Goal: Task Accomplishment & Management: Manage account settings

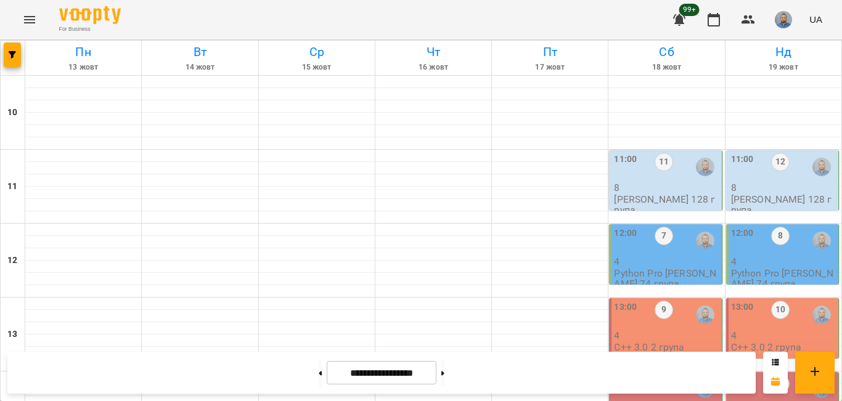
scroll to position [555, 0]
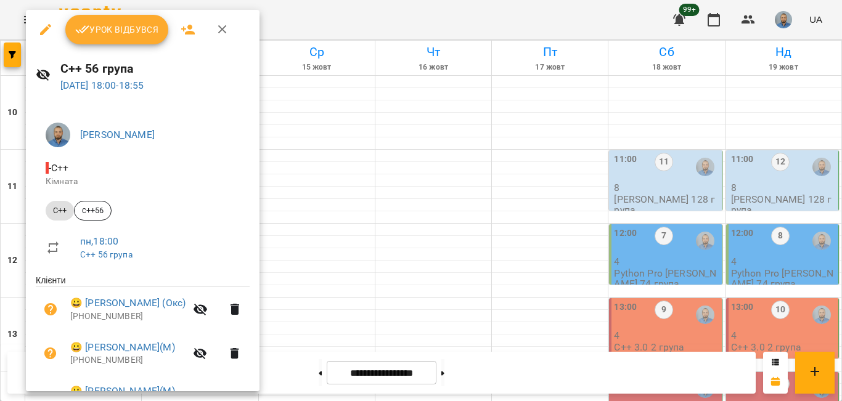
click at [129, 29] on span "Урок відбувся" at bounding box center [117, 29] width 84 height 15
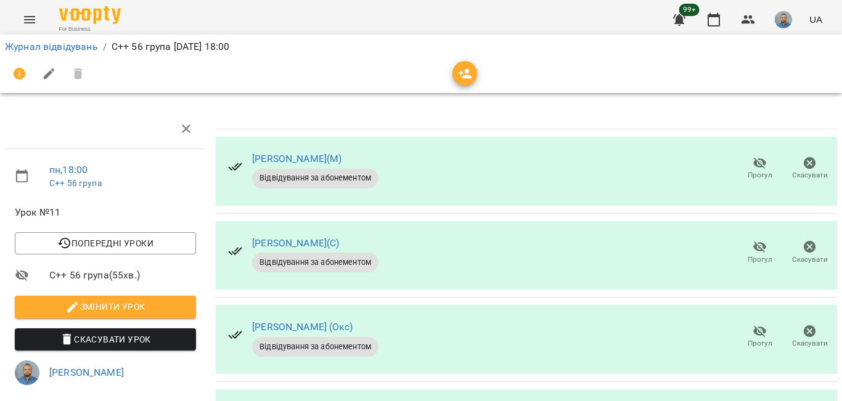
click at [761, 165] on span "Прогул" at bounding box center [759, 168] width 35 height 25
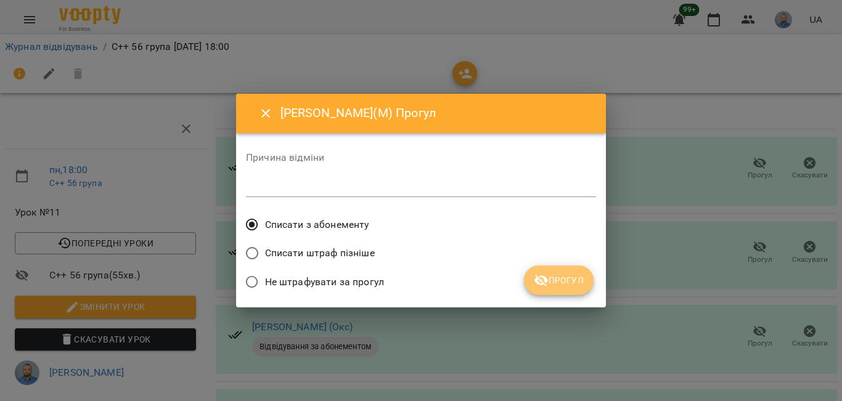
click at [547, 268] on button "Прогул" at bounding box center [559, 281] width 70 height 30
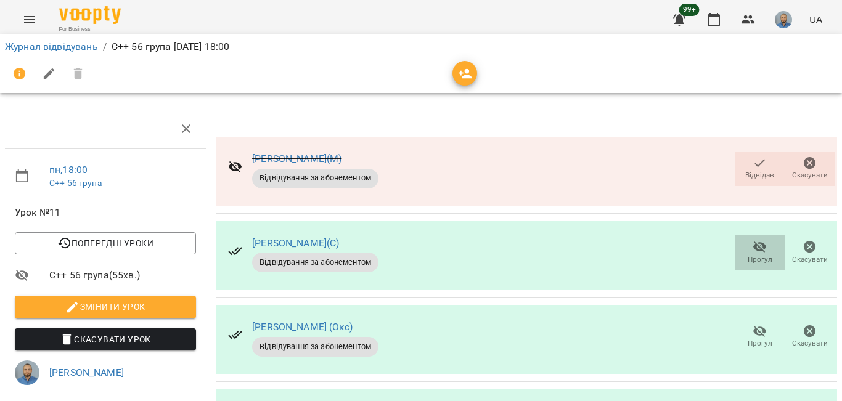
click at [742, 249] on span "Прогул" at bounding box center [759, 252] width 35 height 25
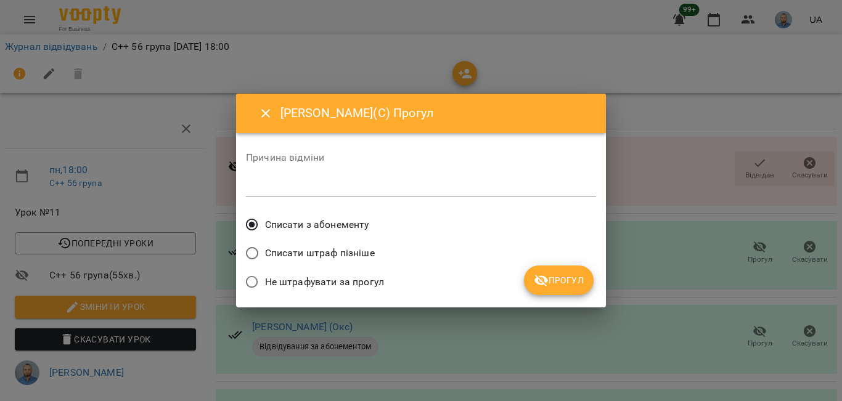
click at [554, 276] on span "Прогул" at bounding box center [559, 280] width 50 height 15
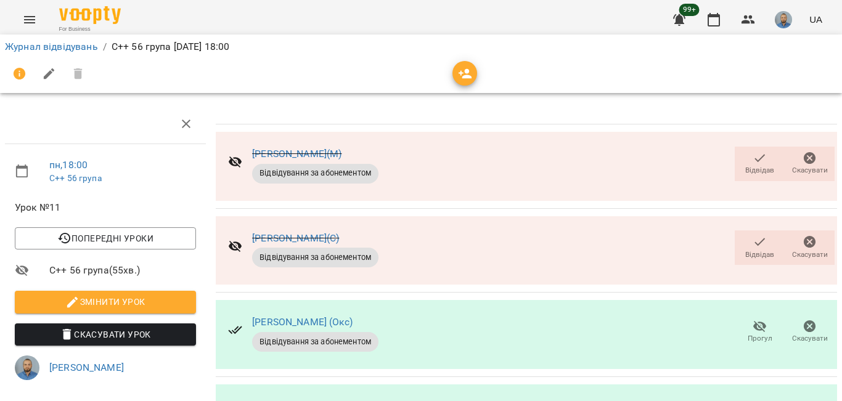
scroll to position [155, 0]
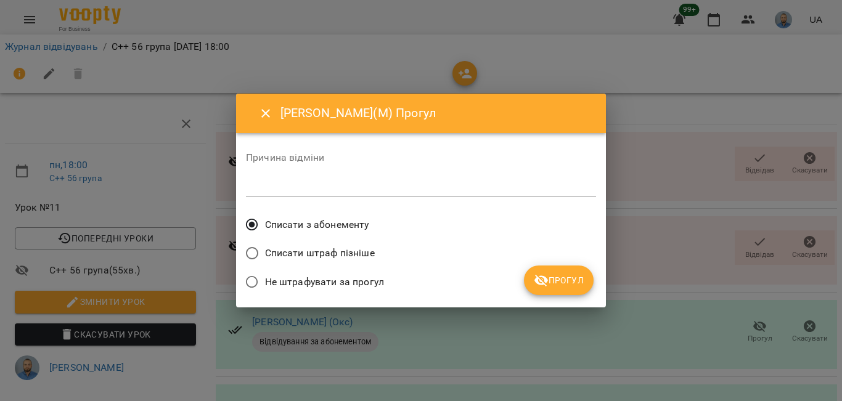
click at [567, 278] on span "Прогул" at bounding box center [559, 280] width 50 height 15
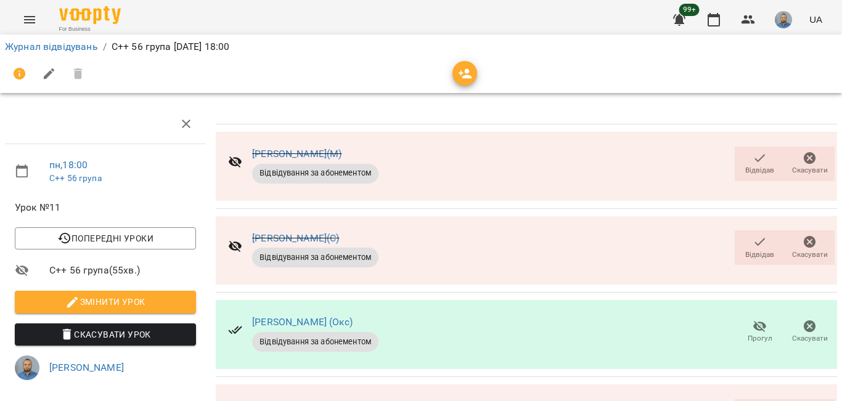
scroll to position [94, 0]
click at [751, 250] on span "Відвідав" at bounding box center [759, 255] width 29 height 10
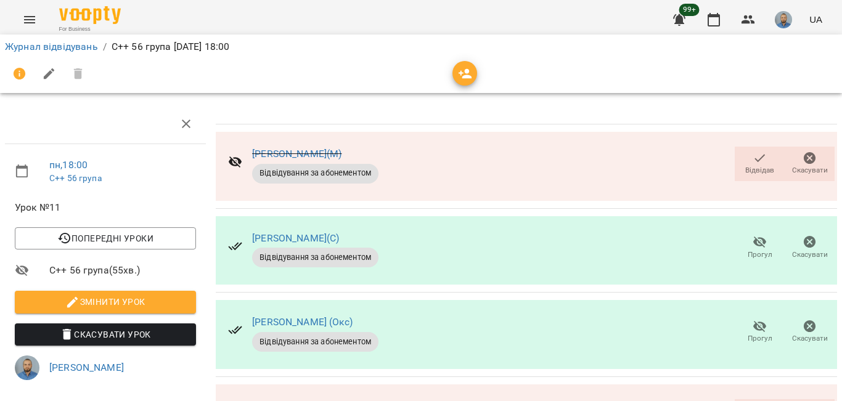
scroll to position [0, 0]
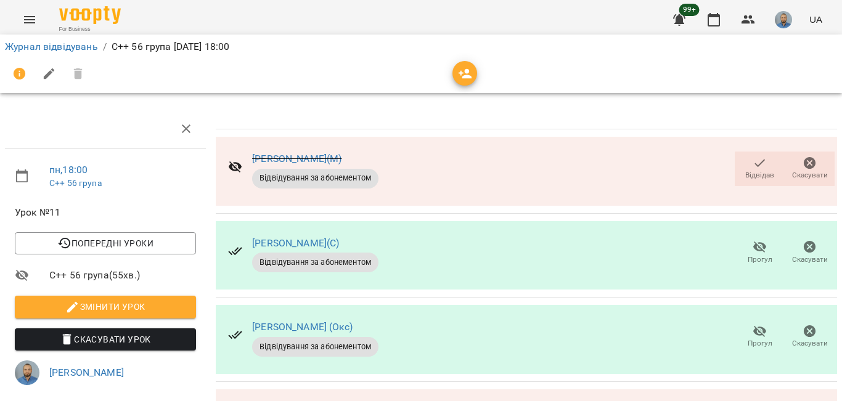
click at [754, 168] on icon "button" at bounding box center [760, 163] width 15 height 15
